Goal: Check status

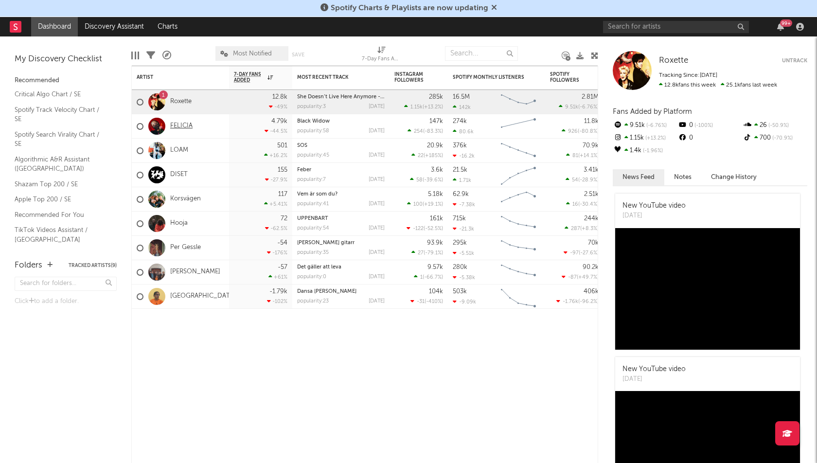
click at [183, 122] on link "FELICIA" at bounding box center [181, 126] width 22 height 8
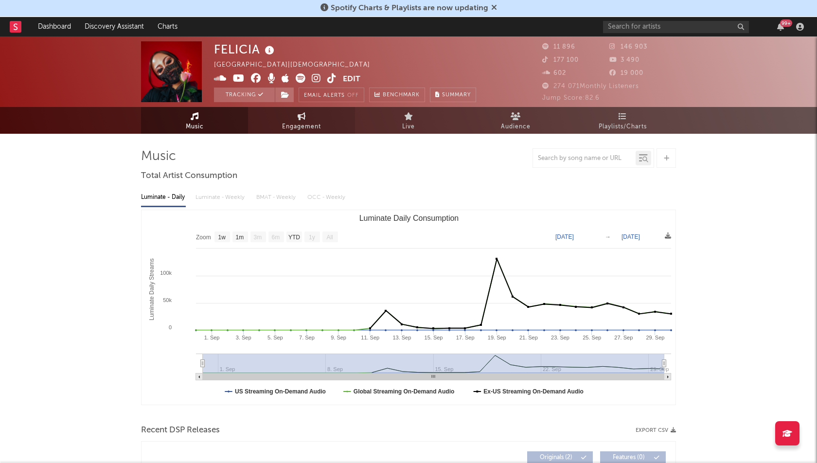
click at [313, 119] on link "Engagement" at bounding box center [301, 120] width 107 height 27
select select "1w"
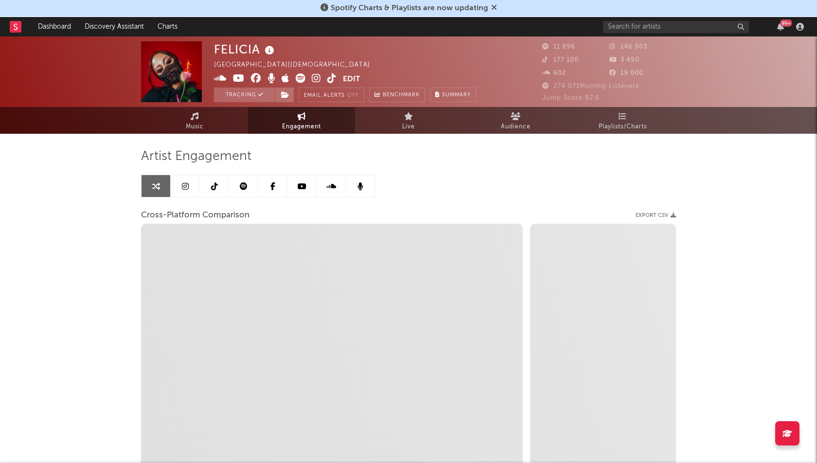
select select "1m"
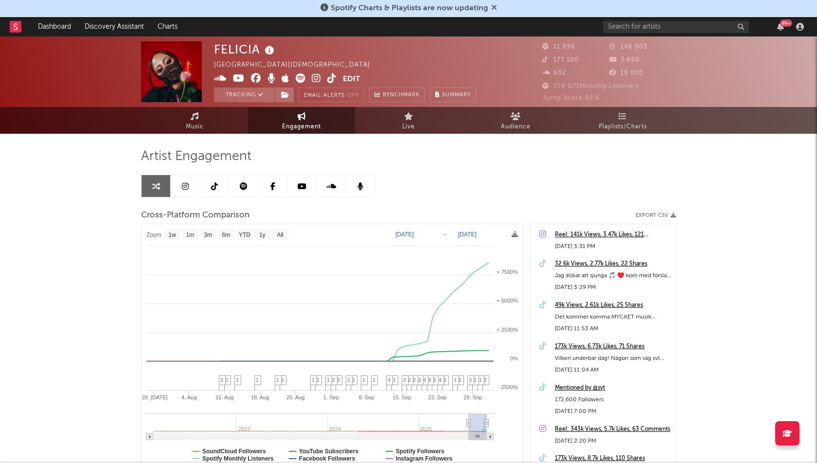
type input "[DATE]"
drag, startPoint x: 481, startPoint y: 425, endPoint x: 390, endPoint y: 427, distance: 90.5
select select "3m"
type input "[DATE]"
select select "1w"
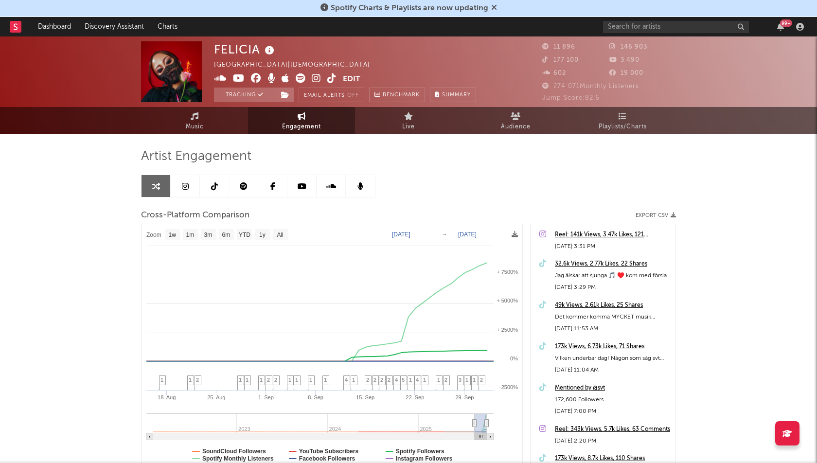
drag, startPoint x: 465, startPoint y: 423, endPoint x: 482, endPoint y: 423, distance: 17.0
type input "[DATE]"
select select "1m"
type input "[DATE]"
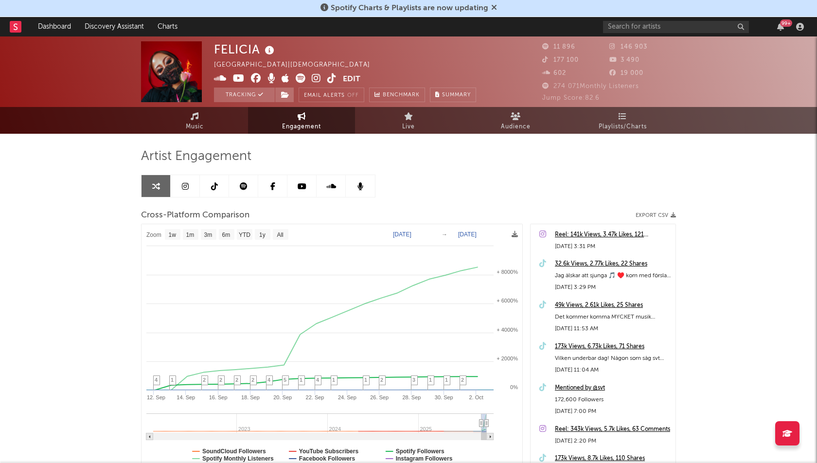
select select "1w"
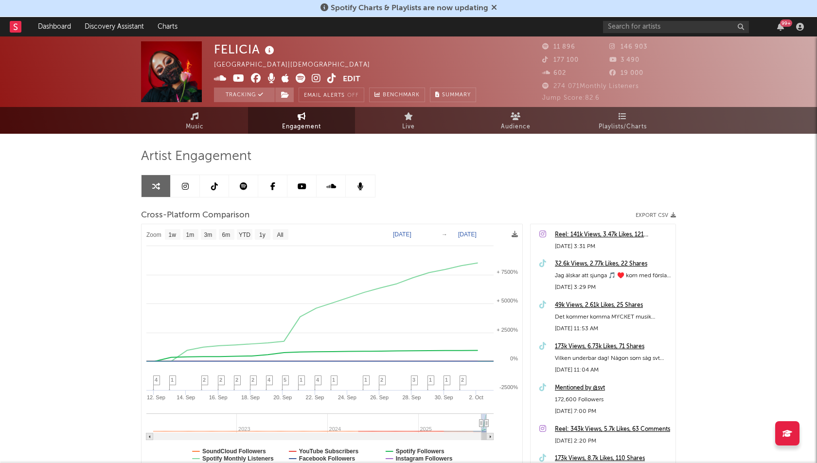
drag, startPoint x: 476, startPoint y: 423, endPoint x: 482, endPoint y: 421, distance: 6.0
click at [480, 422] on icon at bounding box center [482, 423] width 4 height 7
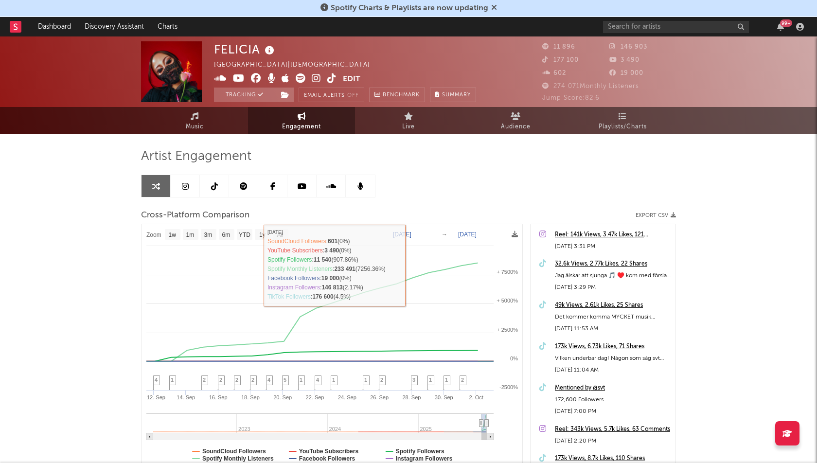
click at [411, 235] on text "[DATE]" at bounding box center [402, 234] width 18 height 7
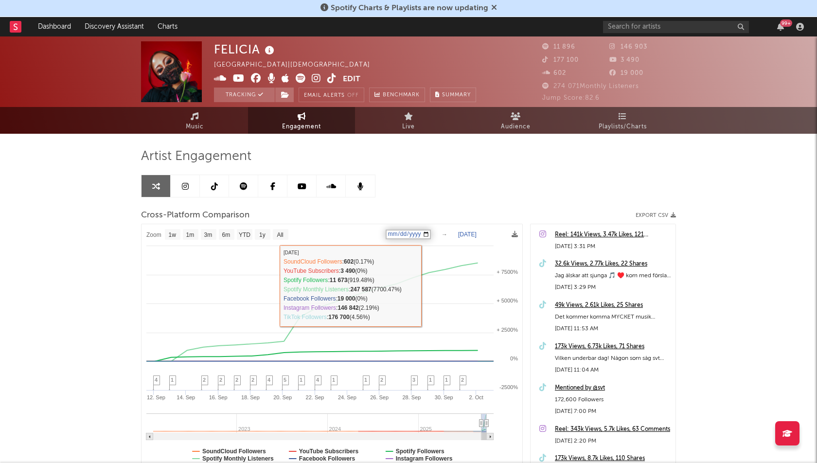
click at [423, 234] on input "[DATE]" at bounding box center [408, 235] width 45 height 10
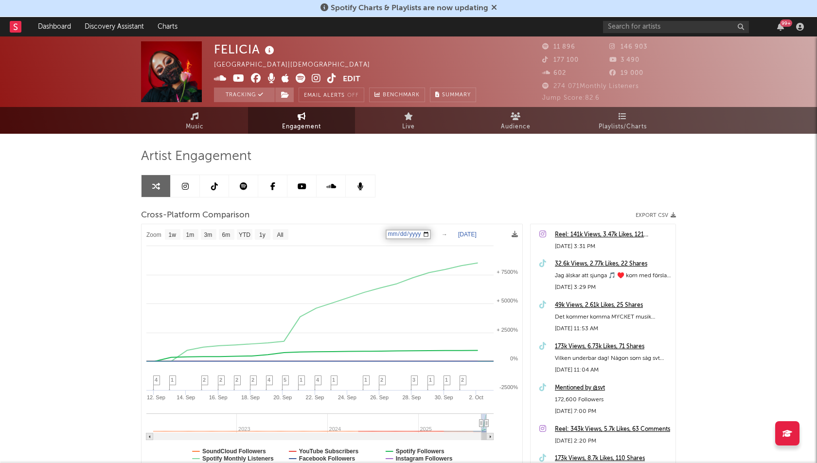
type input "[DATE]"
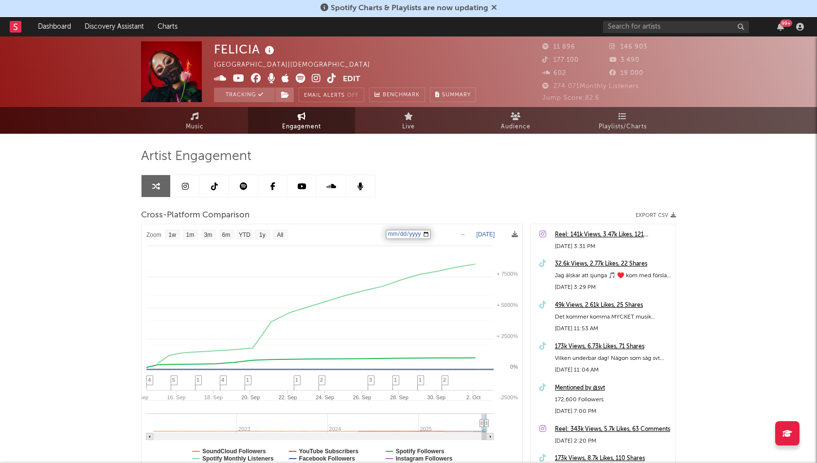
select select "1w"
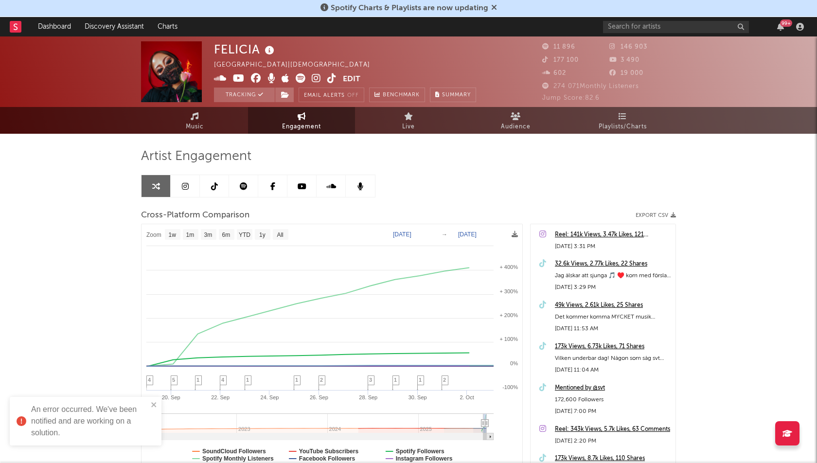
type input "[DATE]"
select select "3m"
type input "[DATE]"
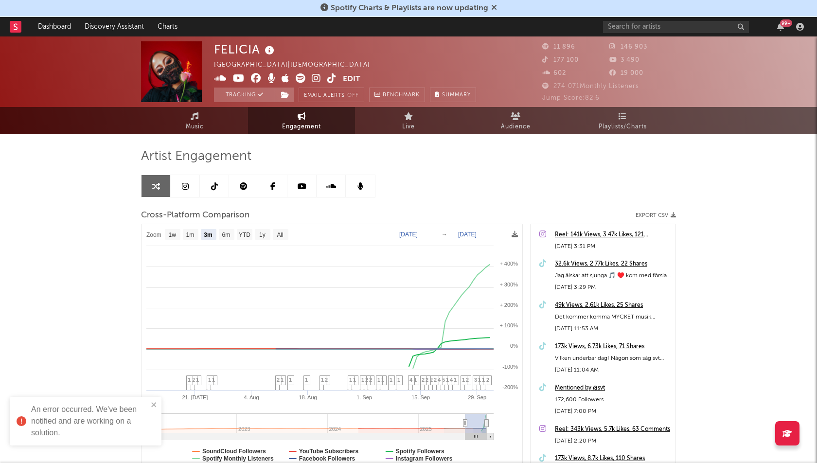
select select "3m"
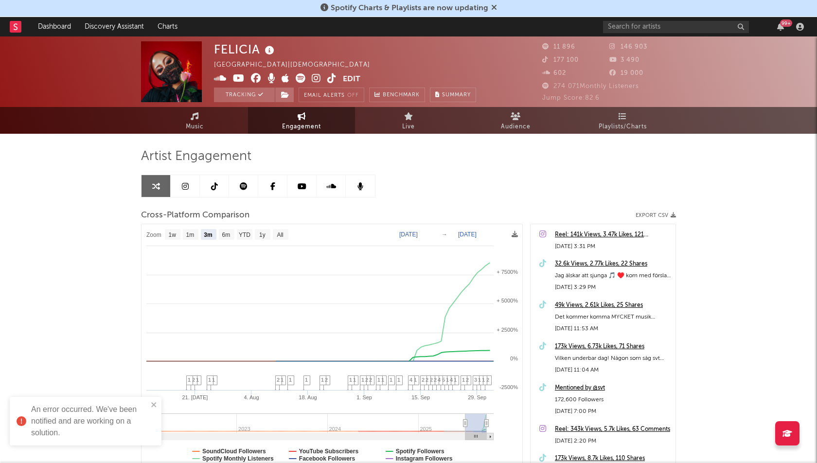
drag, startPoint x: 481, startPoint y: 422, endPoint x: 466, endPoint y: 422, distance: 15.6
type input "[DATE]"
select select "1w"
type input "[DATE]"
select select "1w"
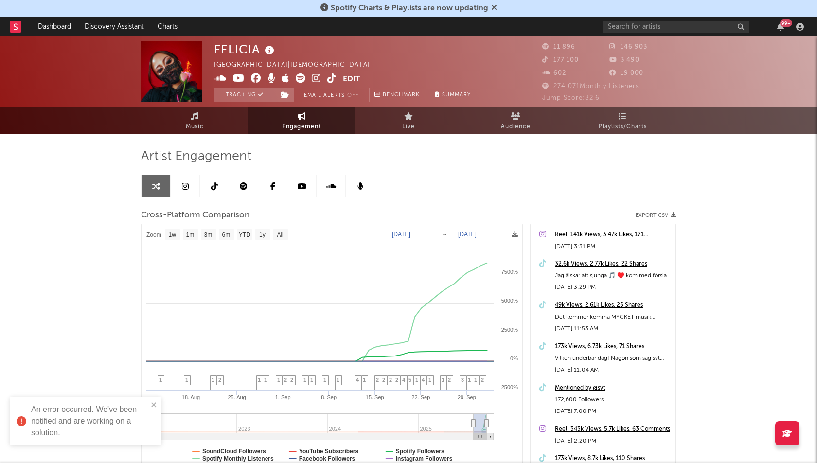
click at [475, 421] on icon at bounding box center [474, 423] width 4 height 7
